Goal: Task Accomplishment & Management: Manage account settings

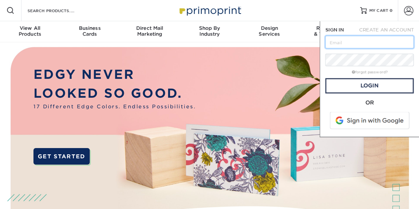
type input "[EMAIL_ADDRESS][DOMAIN_NAME]"
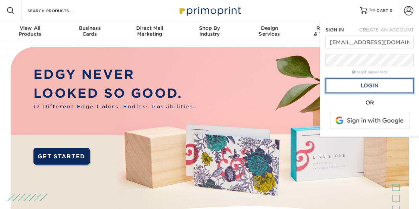
click at [345, 83] on link "Login" at bounding box center [369, 85] width 88 height 15
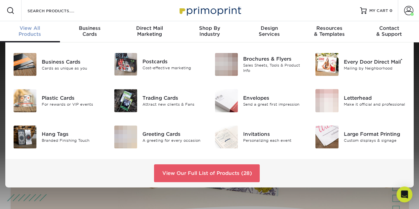
click at [34, 31] on div "View All Products" at bounding box center [30, 31] width 60 height 12
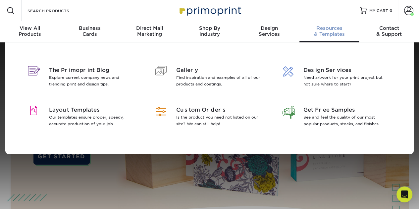
click at [330, 28] on span "Resources" at bounding box center [329, 28] width 60 height 6
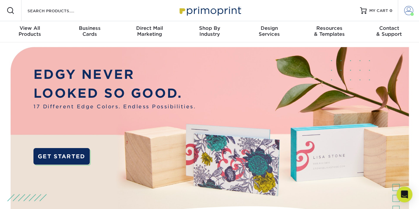
click at [406, 12] on span at bounding box center [408, 10] width 9 height 9
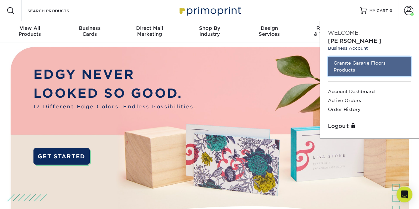
click at [363, 60] on link "Granite Garage Floors Products" at bounding box center [369, 67] width 83 height 20
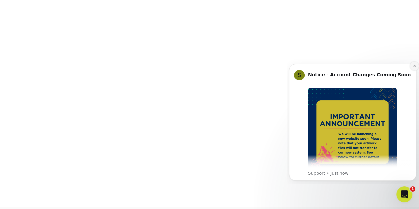
click at [412, 66] on button "Dismiss notification" at bounding box center [414, 66] width 9 height 9
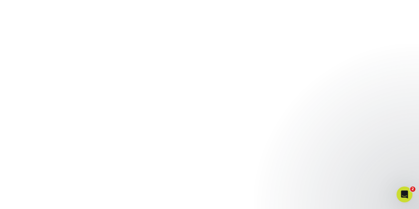
scroll to position [188, 0]
